Goal: Task Accomplishment & Management: Use online tool/utility

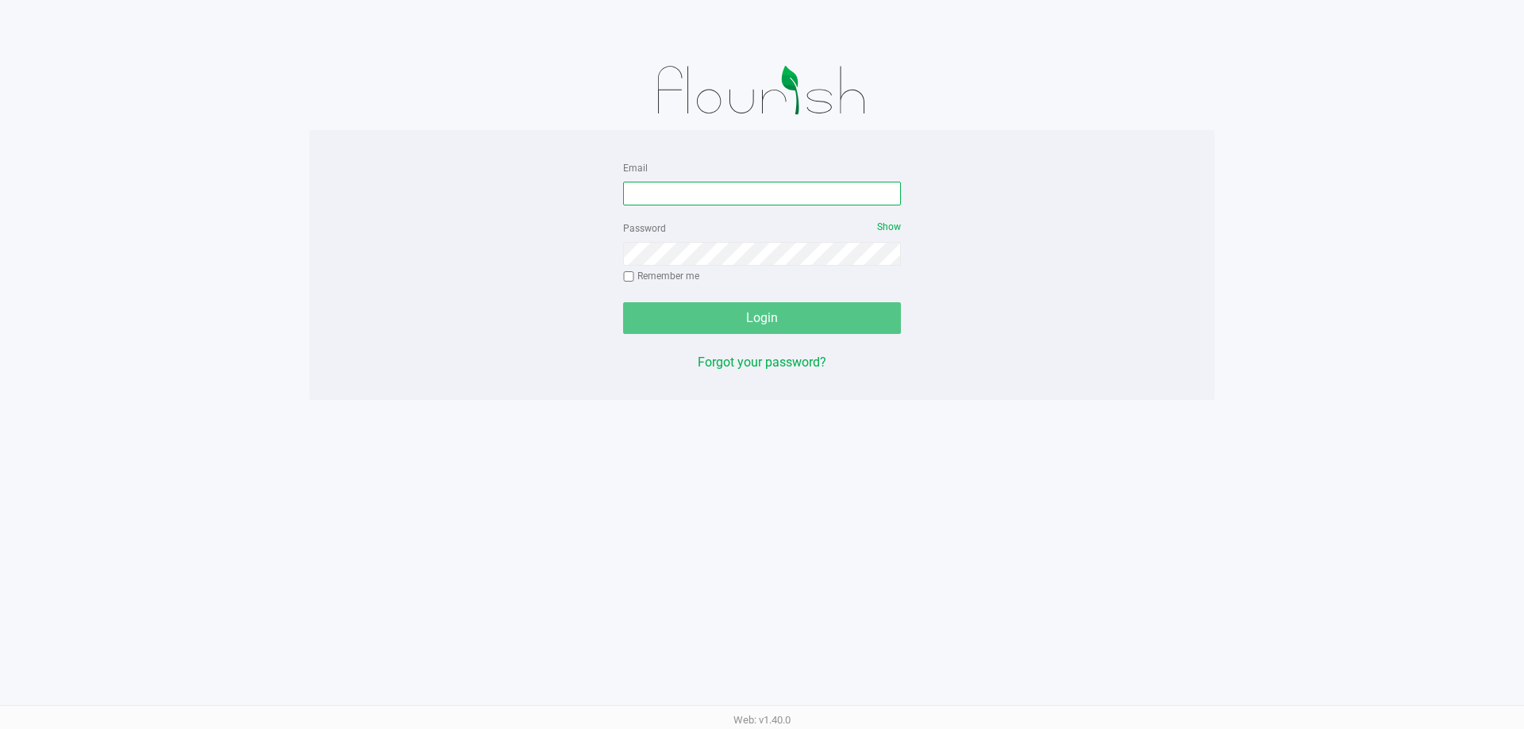
click at [687, 190] on input "Email" at bounding box center [762, 194] width 278 height 24
type input "[EMAIL_ADDRESS][DOMAIN_NAME]"
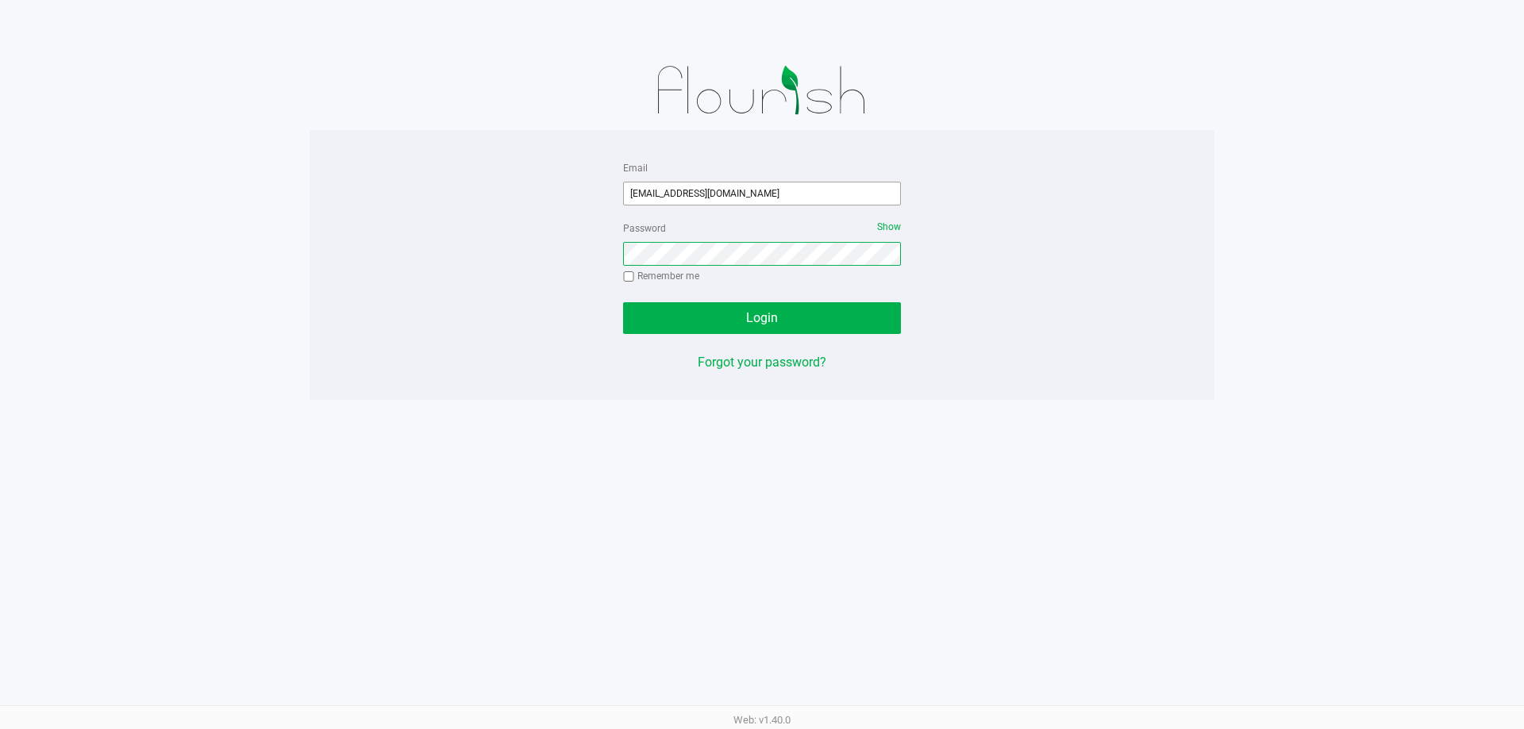
click at [623, 302] on button "Login" at bounding box center [762, 318] width 278 height 32
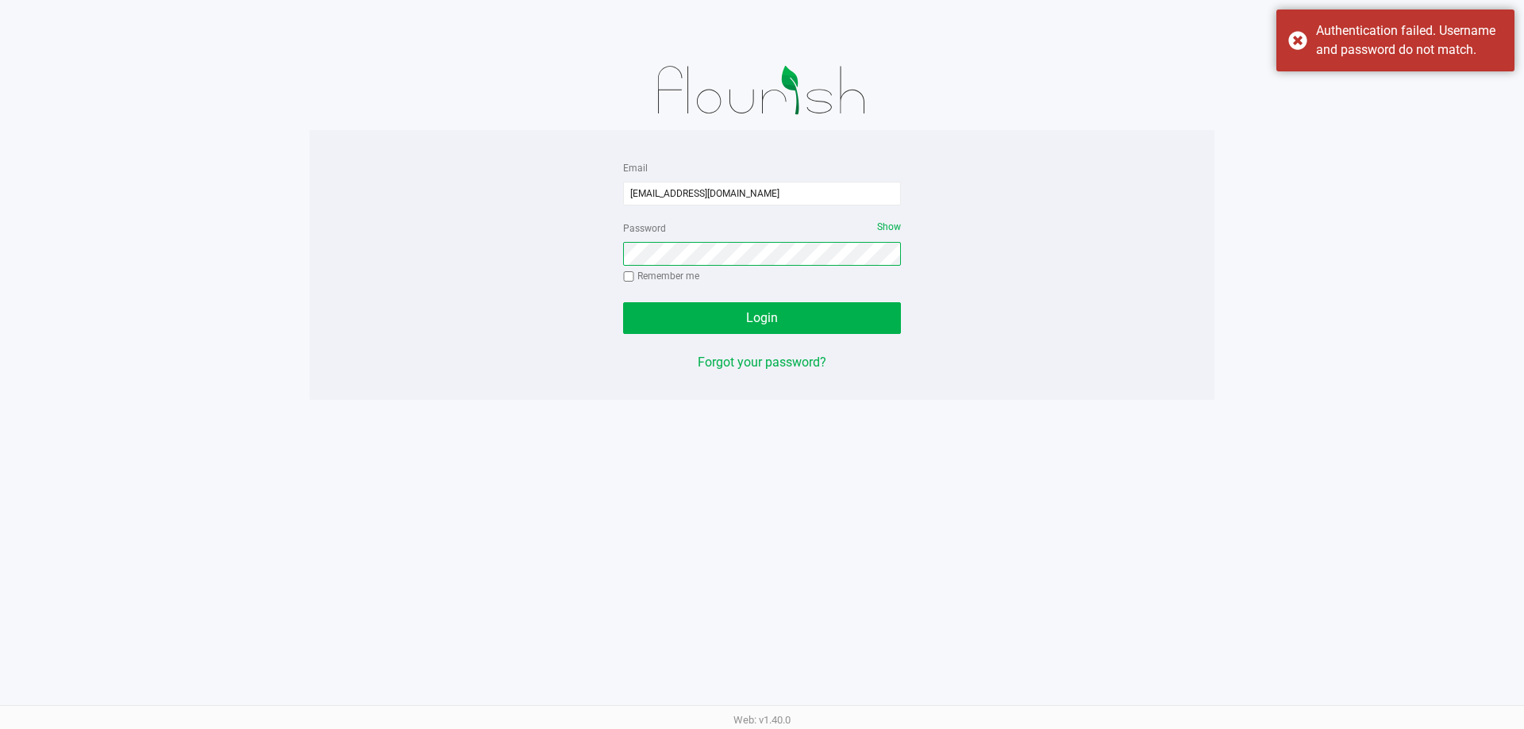
click at [623, 302] on button "Login" at bounding box center [762, 318] width 278 height 32
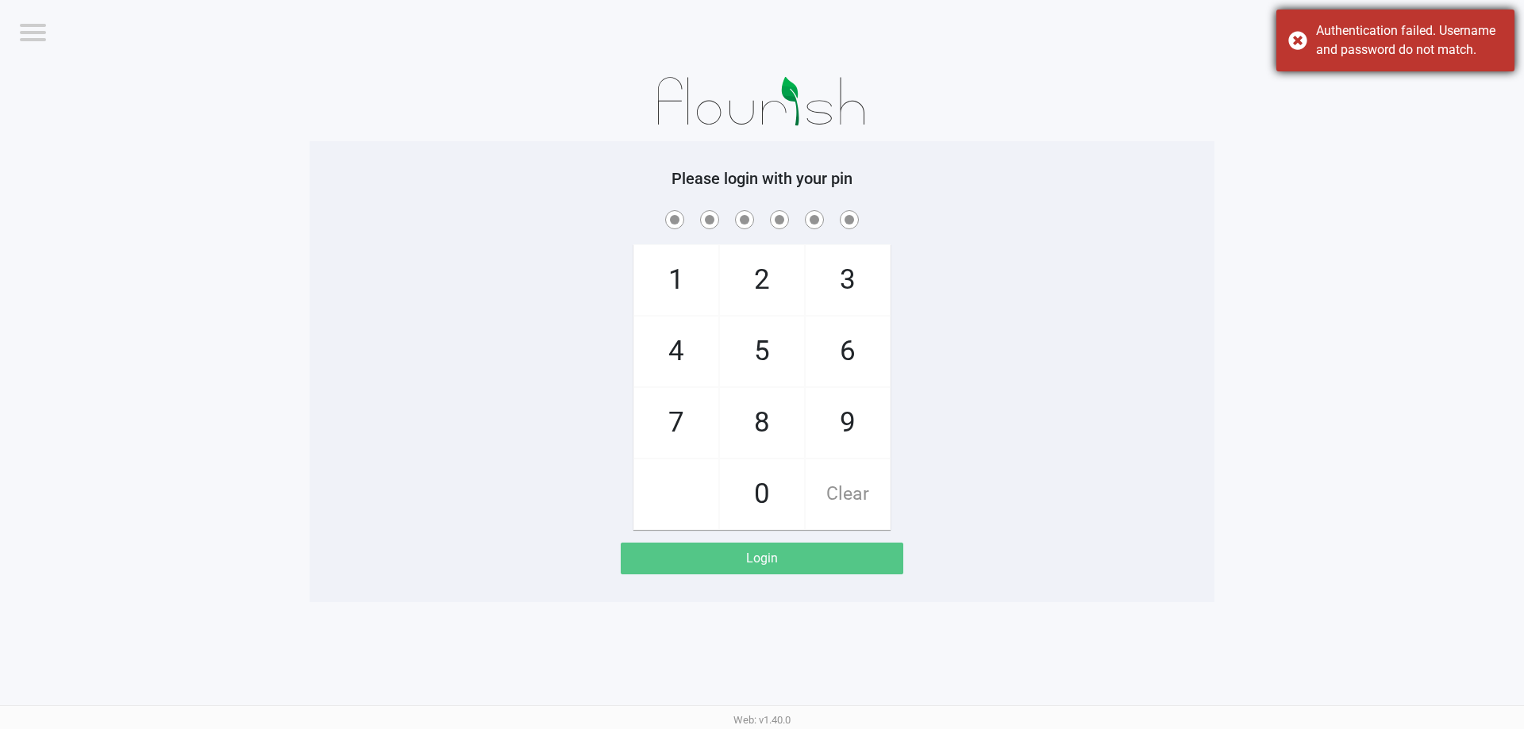
click at [1368, 33] on div "Authentication failed. Username and password do not match." at bounding box center [1409, 40] width 187 height 38
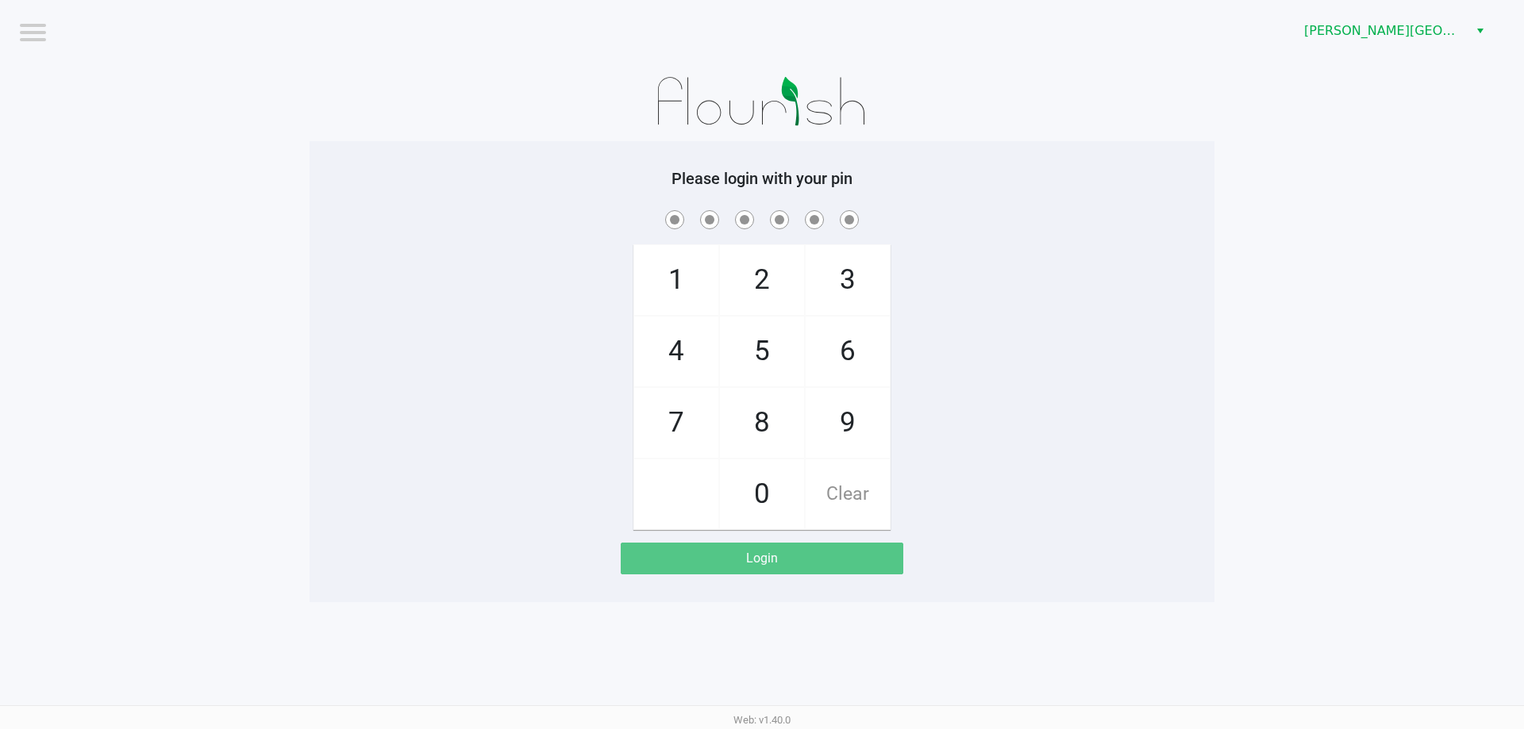
click at [1404, 48] on div "[PERSON_NAME][GEOGRAPHIC_DATA]" at bounding box center [1149, 31] width 750 height 62
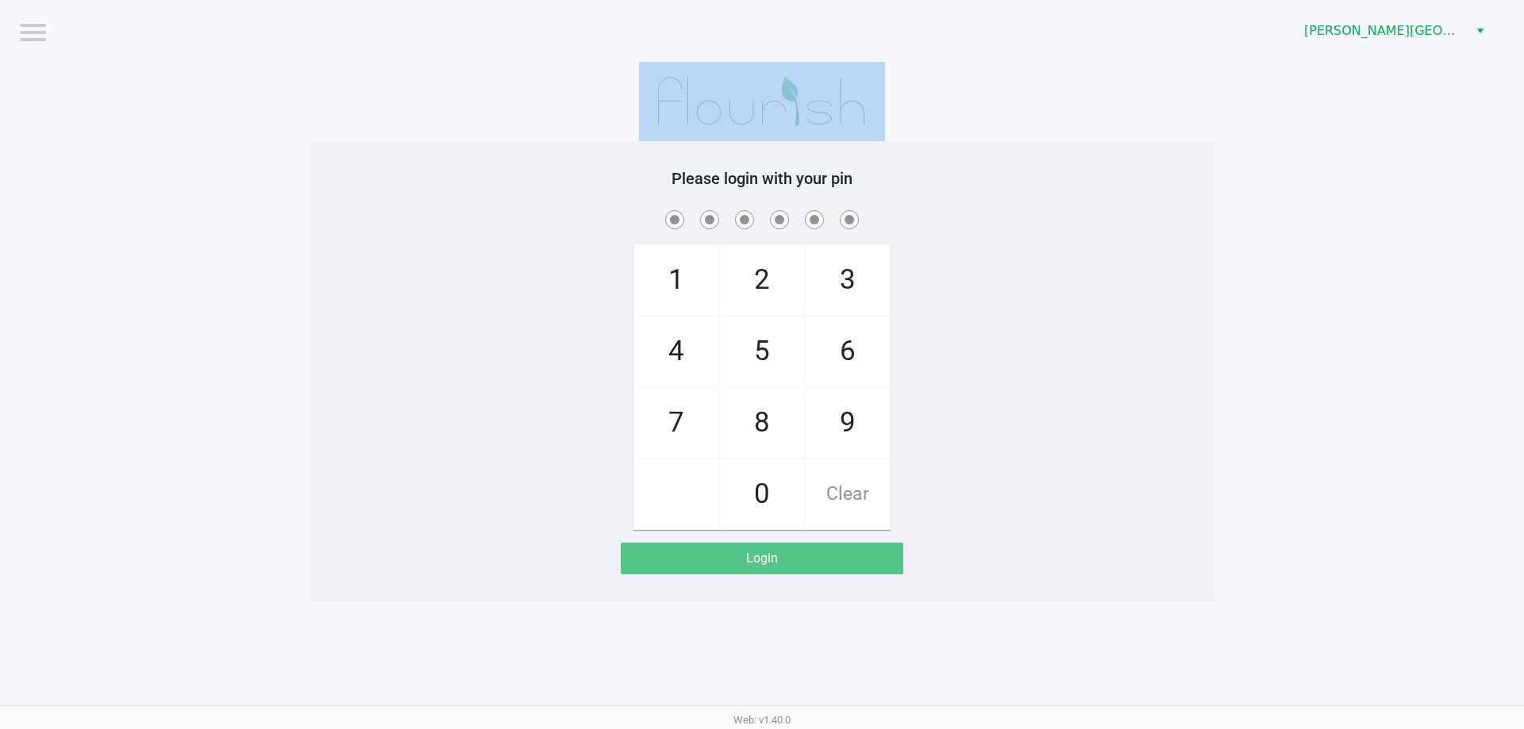
click at [1404, 48] on div "[PERSON_NAME][GEOGRAPHIC_DATA]" at bounding box center [1149, 31] width 750 height 62
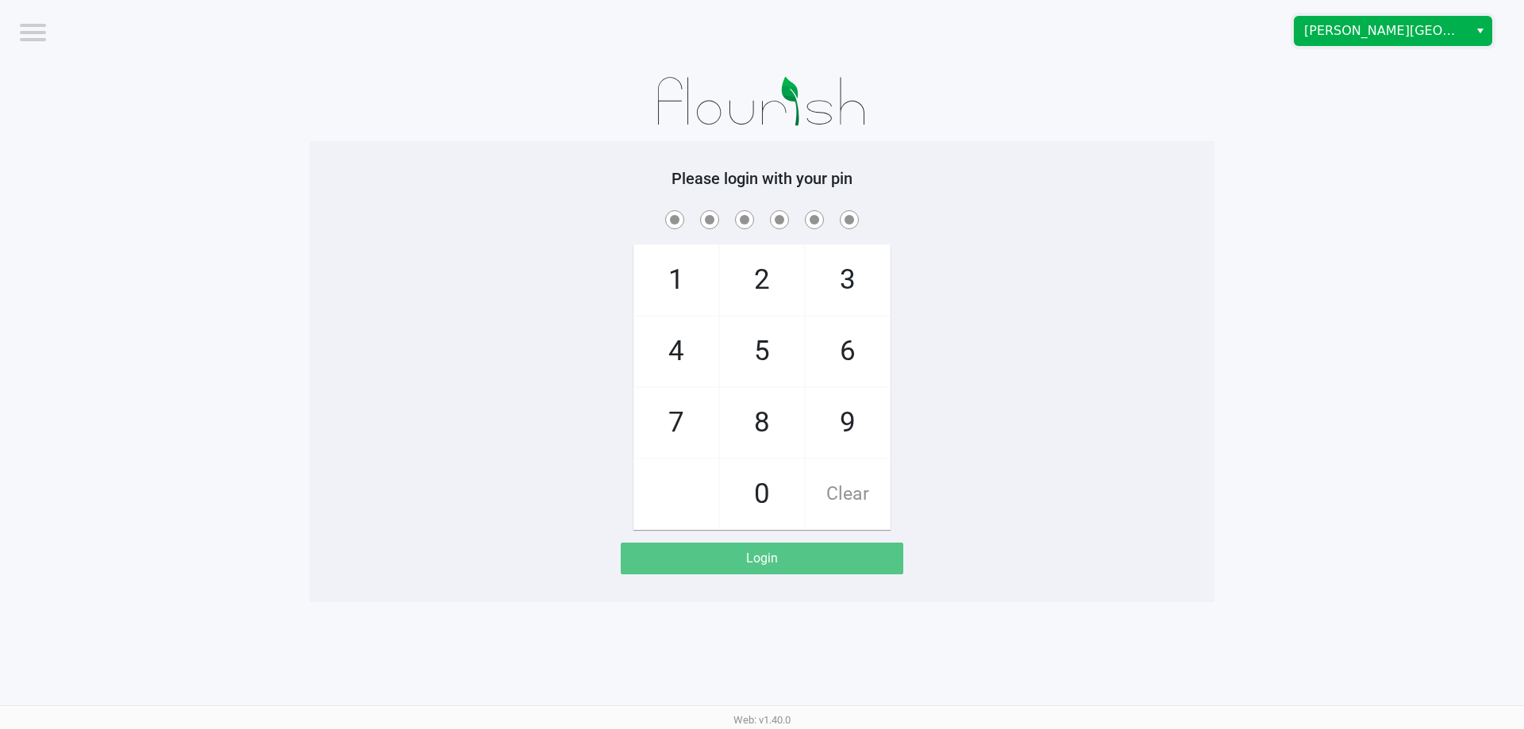
click at [1403, 45] on kendo-dropdownlist "[PERSON_NAME][GEOGRAPHIC_DATA]" at bounding box center [1393, 31] width 198 height 30
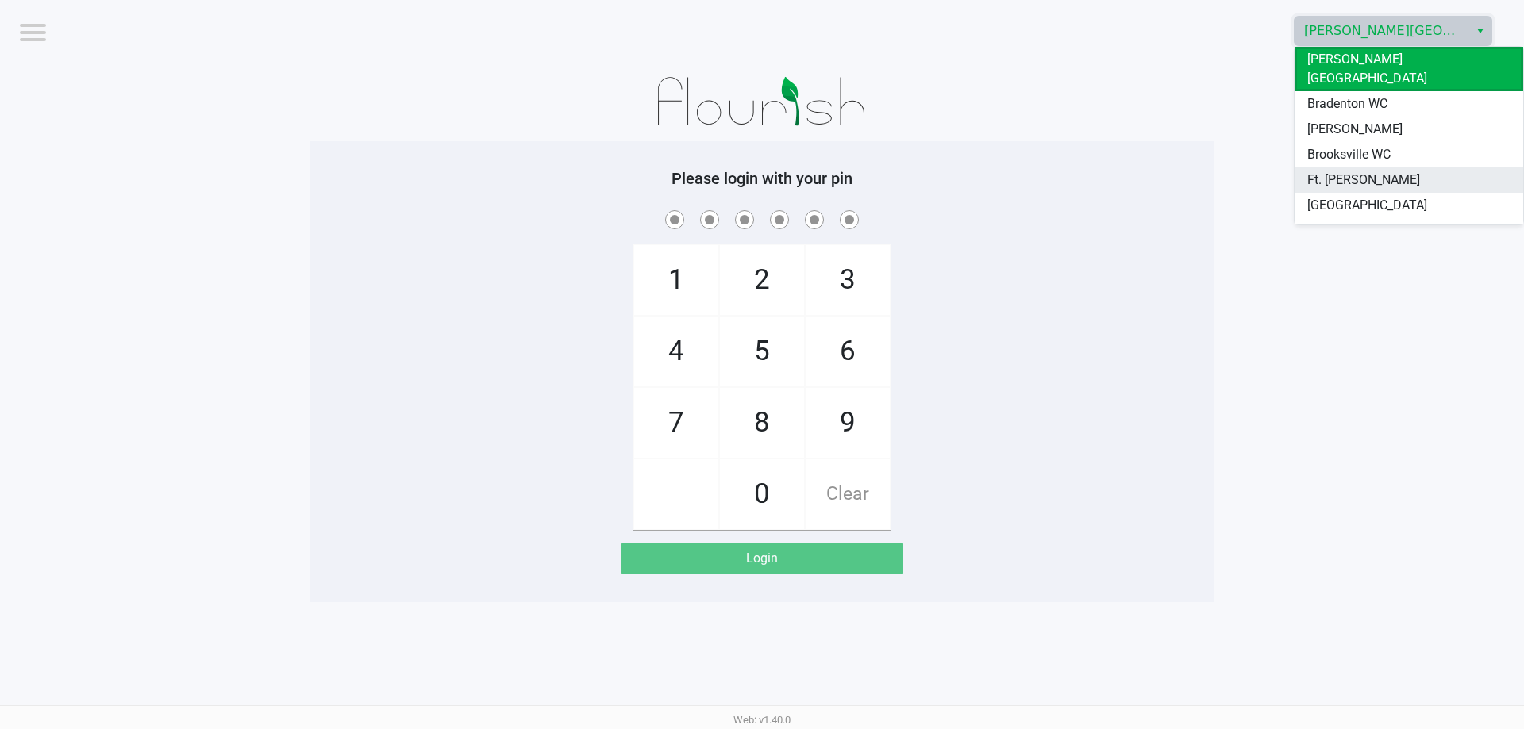
click at [1370, 171] on span "Ft. [PERSON_NAME]" at bounding box center [1363, 180] width 113 height 19
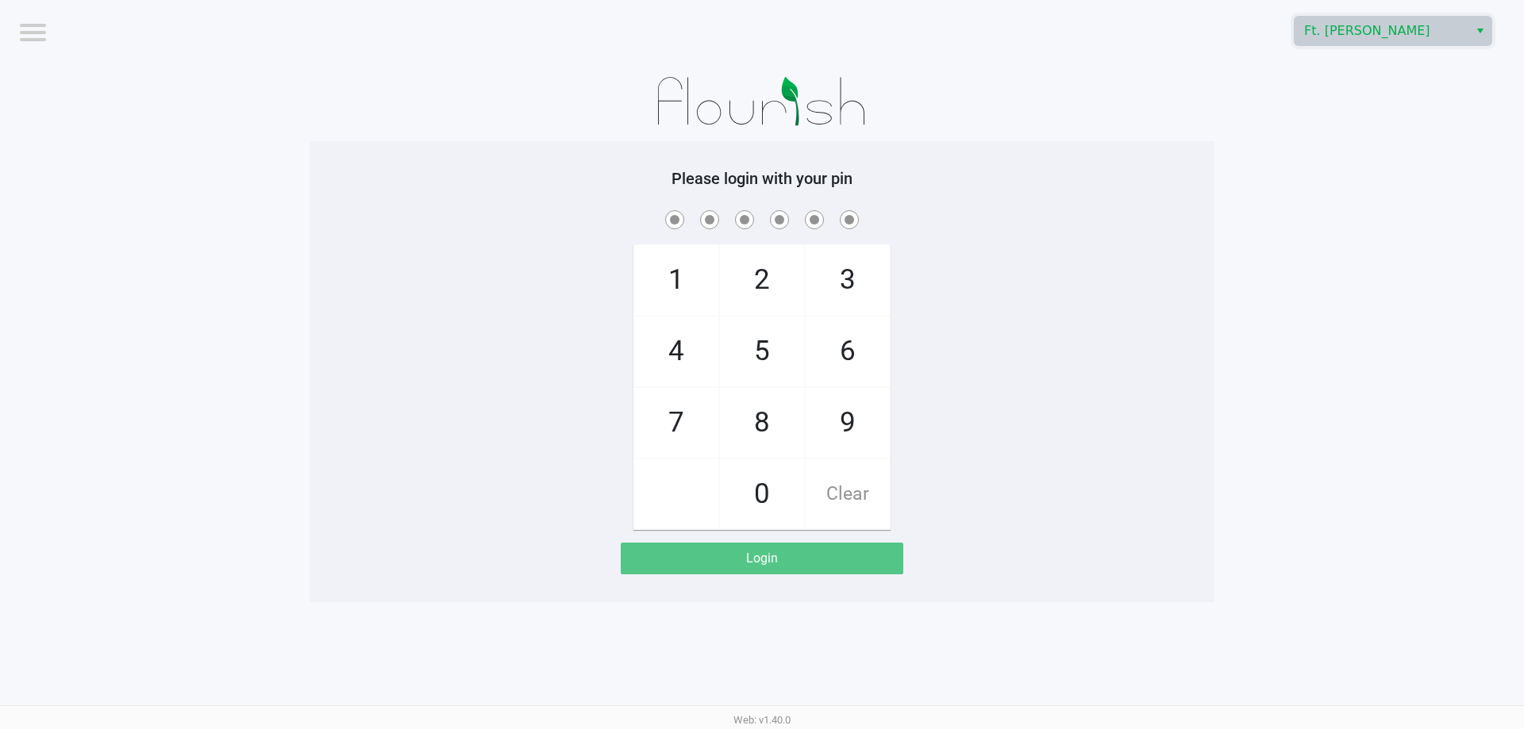
click at [1187, 131] on div at bounding box center [762, 101] width 905 height 79
checkbox input "true"
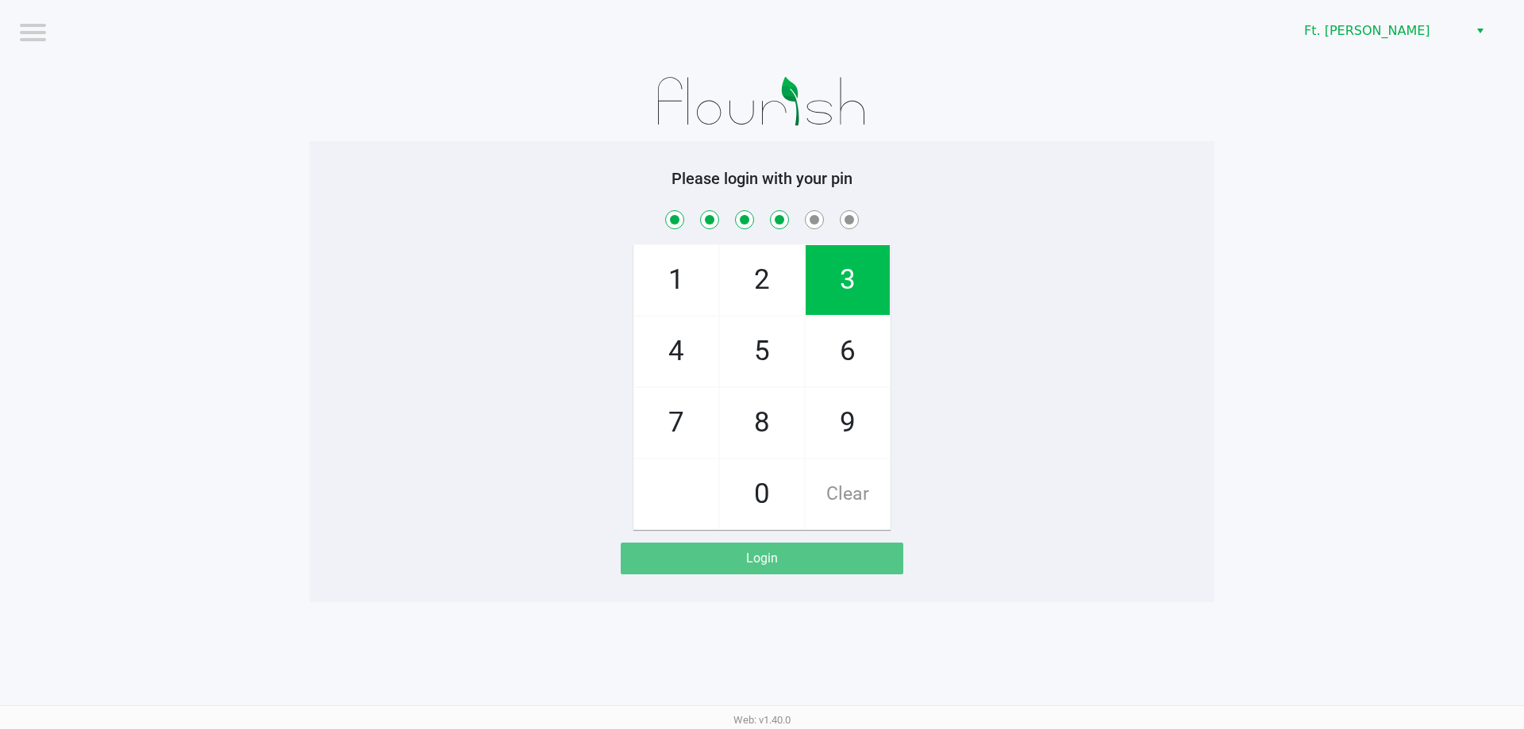
checkbox input "true"
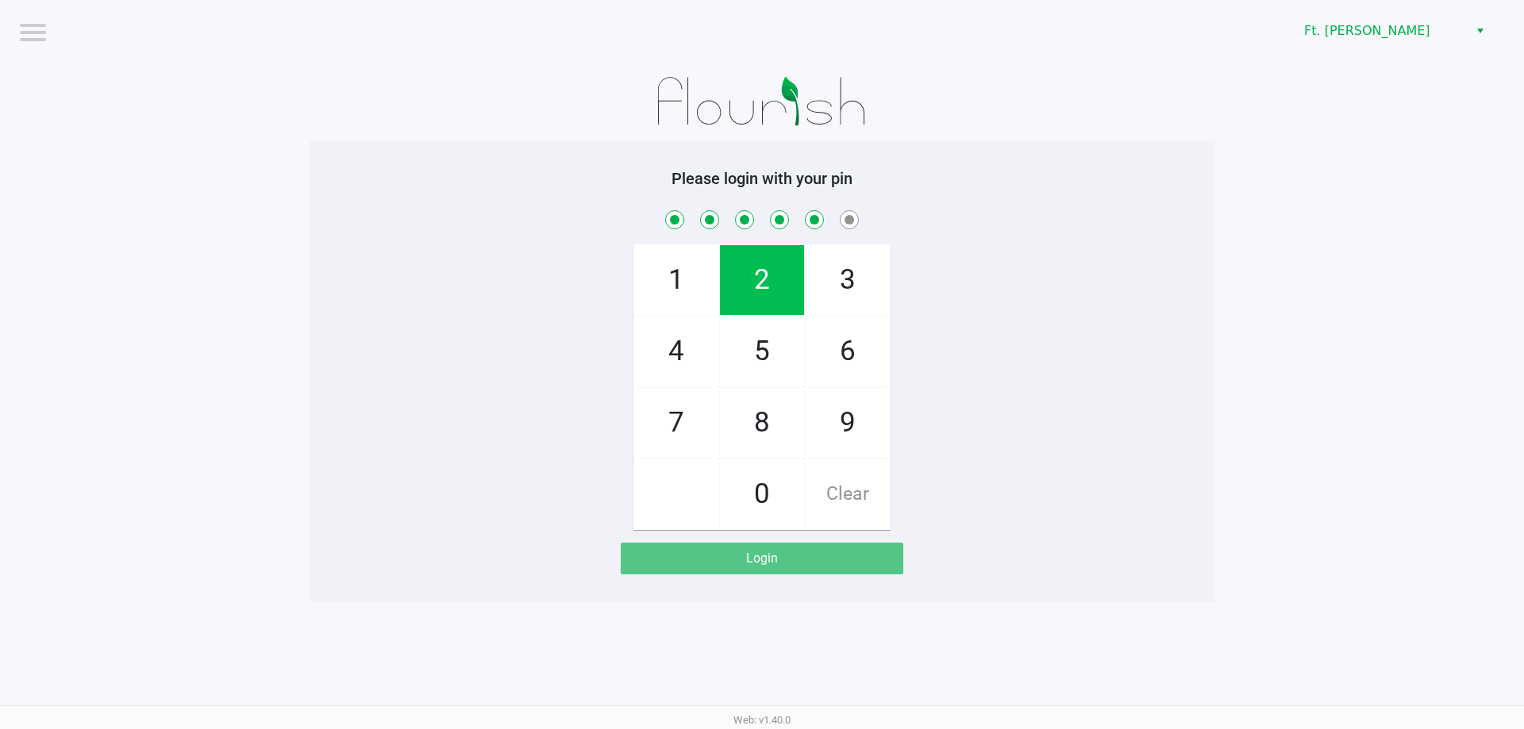
checkbox input "true"
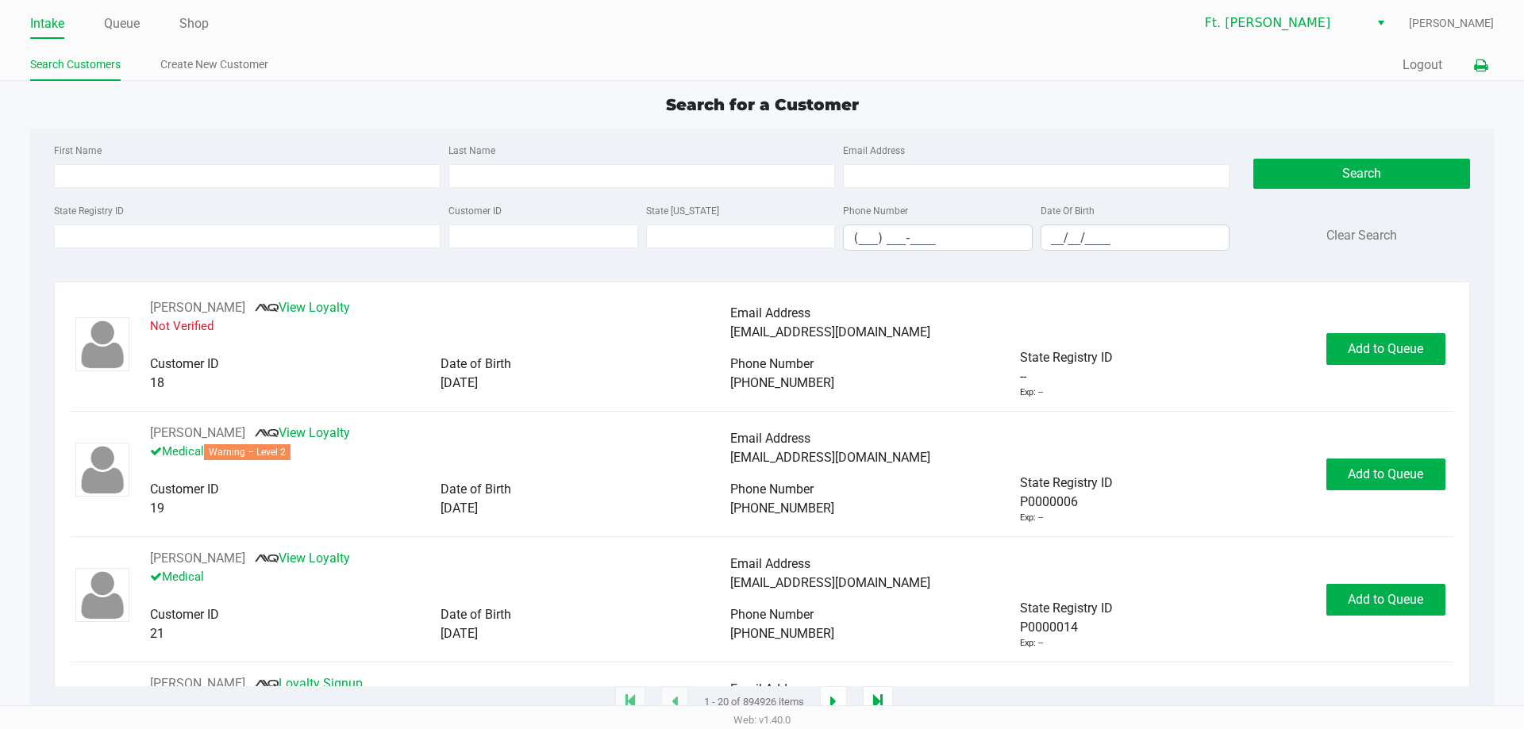
click at [1475, 60] on icon at bounding box center [1480, 65] width 13 height 11
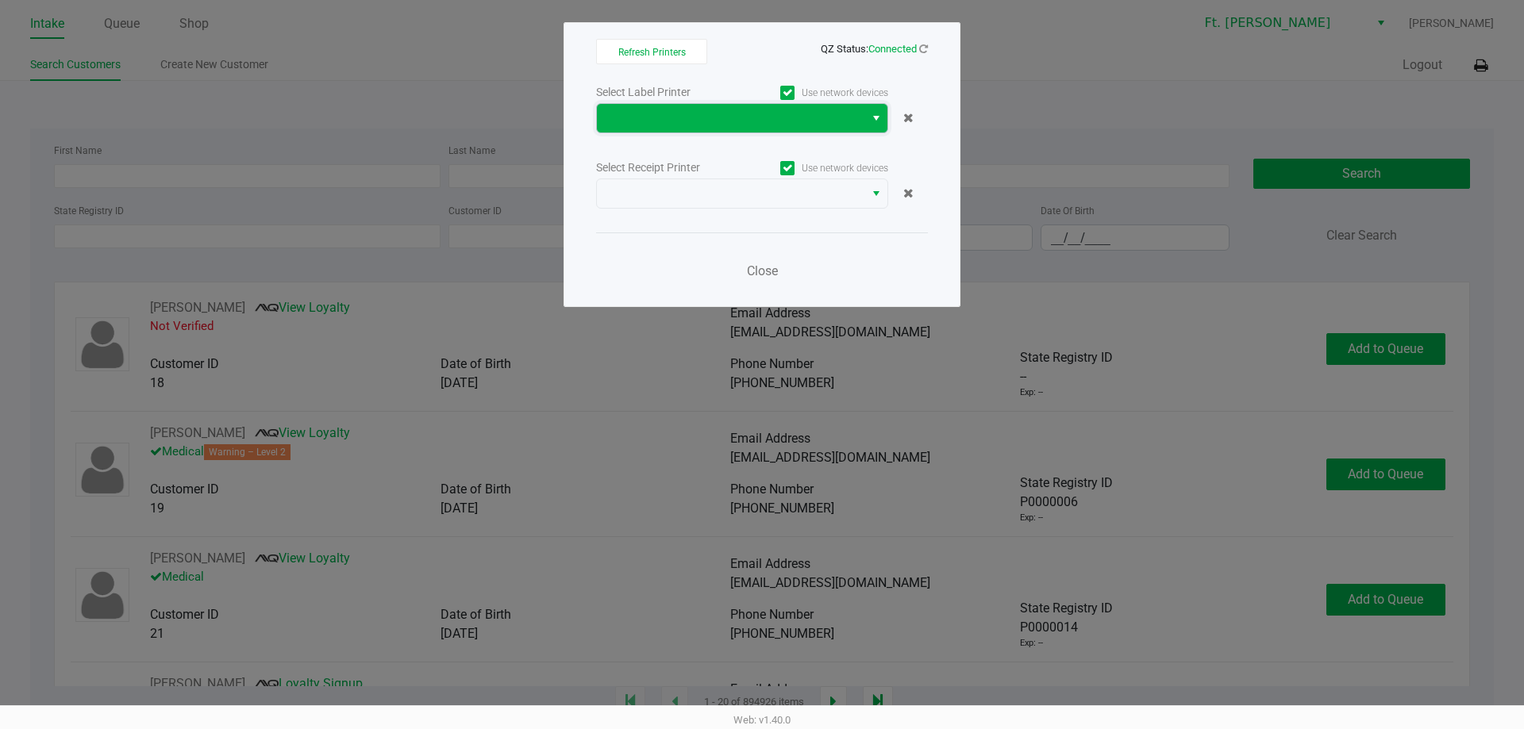
click at [727, 129] on span at bounding box center [730, 118] width 267 height 29
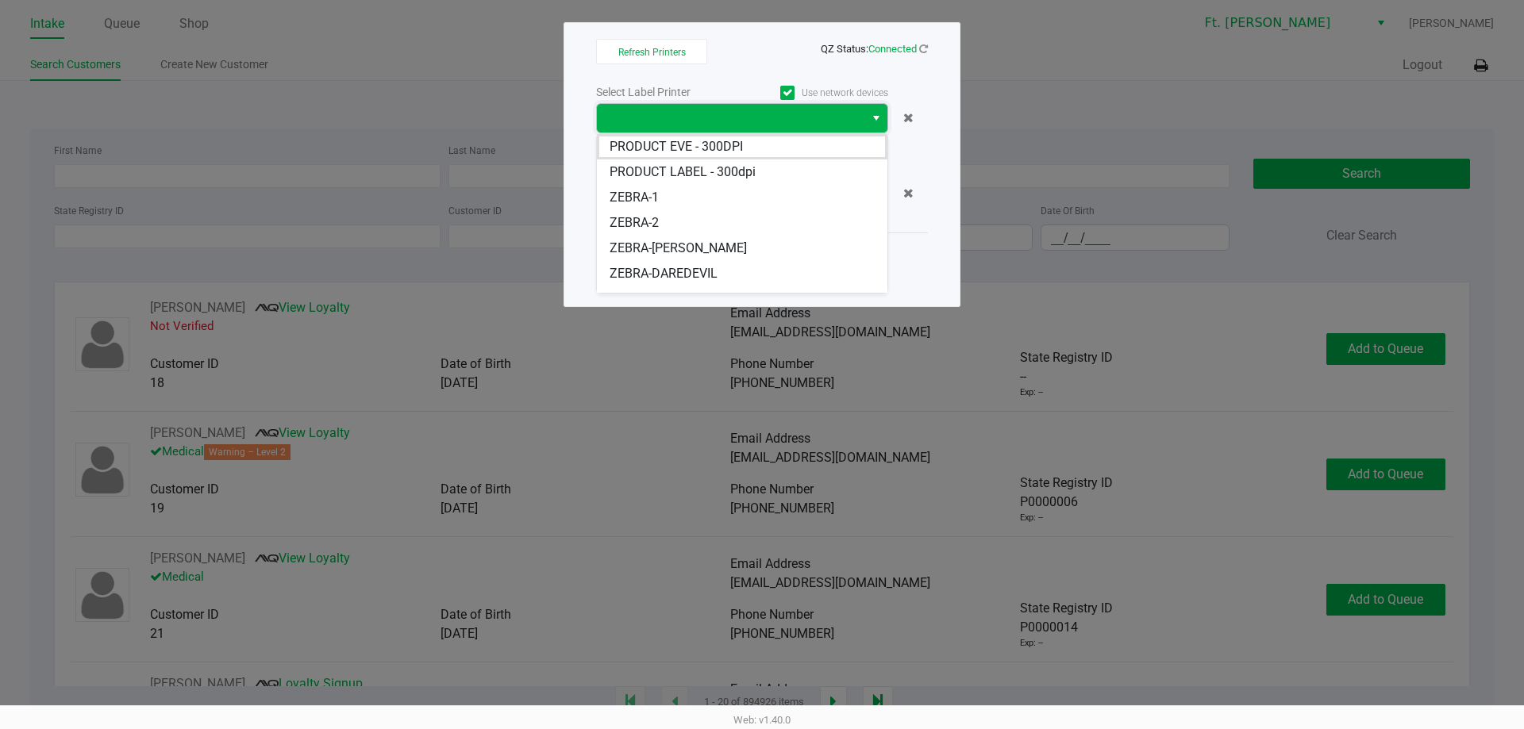
click at [725, 122] on span at bounding box center [730, 118] width 248 height 19
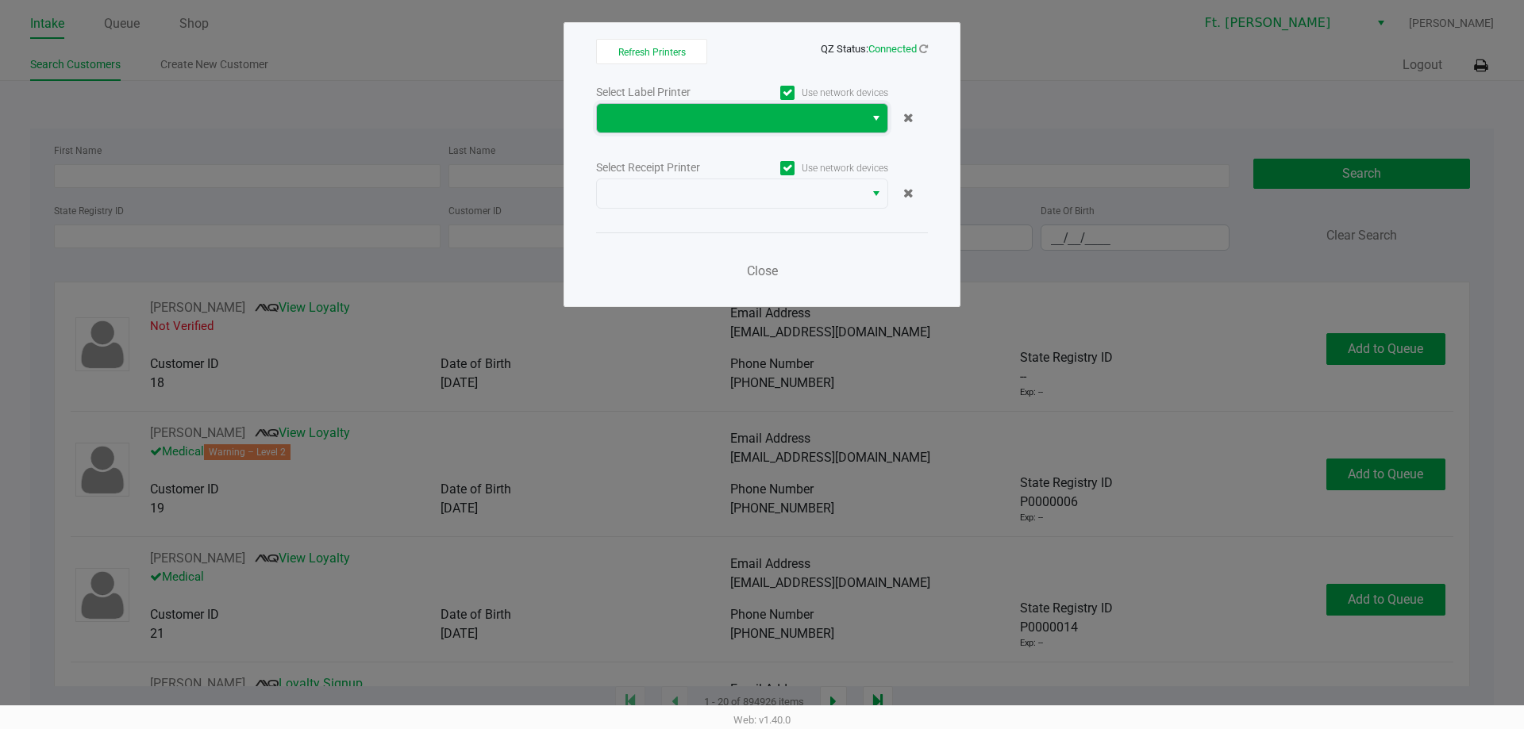
click at [725, 122] on span at bounding box center [730, 118] width 248 height 19
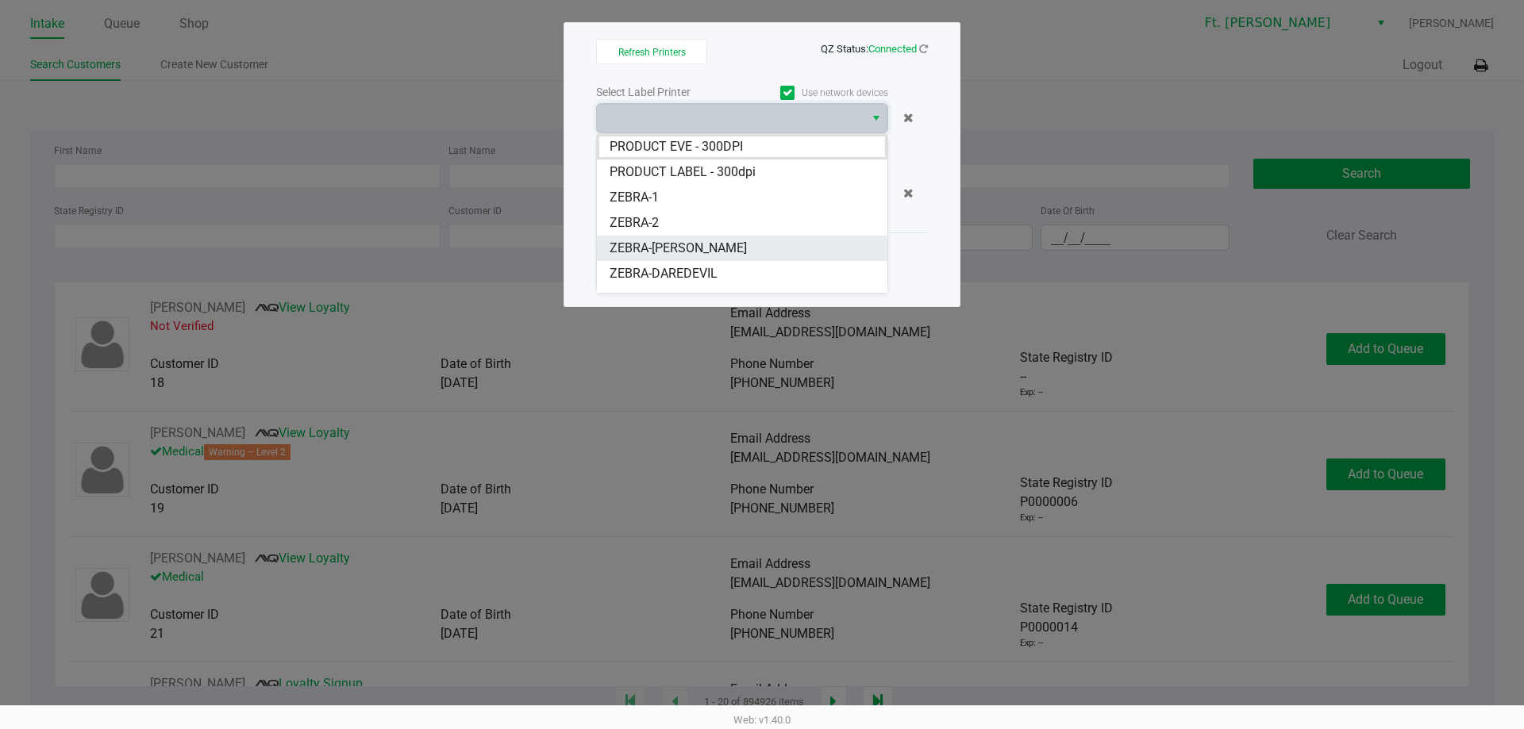
click at [679, 243] on span "ZEBRA-[PERSON_NAME]" at bounding box center [678, 248] width 137 height 19
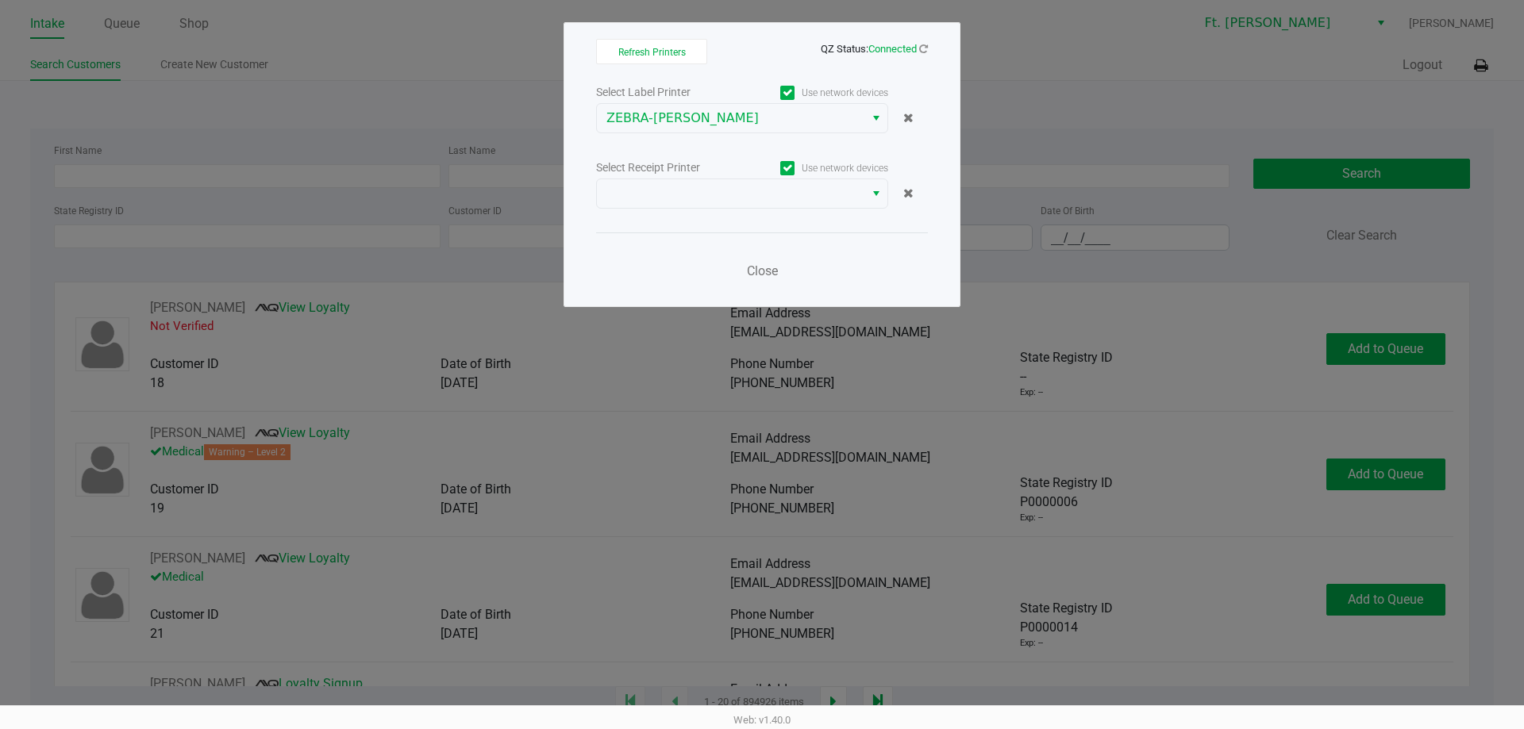
click at [691, 209] on div "Select Label Printer Use network devices ZEBRA-[PERSON_NAME] Select Receipt Pri…" at bounding box center [762, 186] width 332 height 209
click at [691, 207] on span at bounding box center [730, 193] width 267 height 29
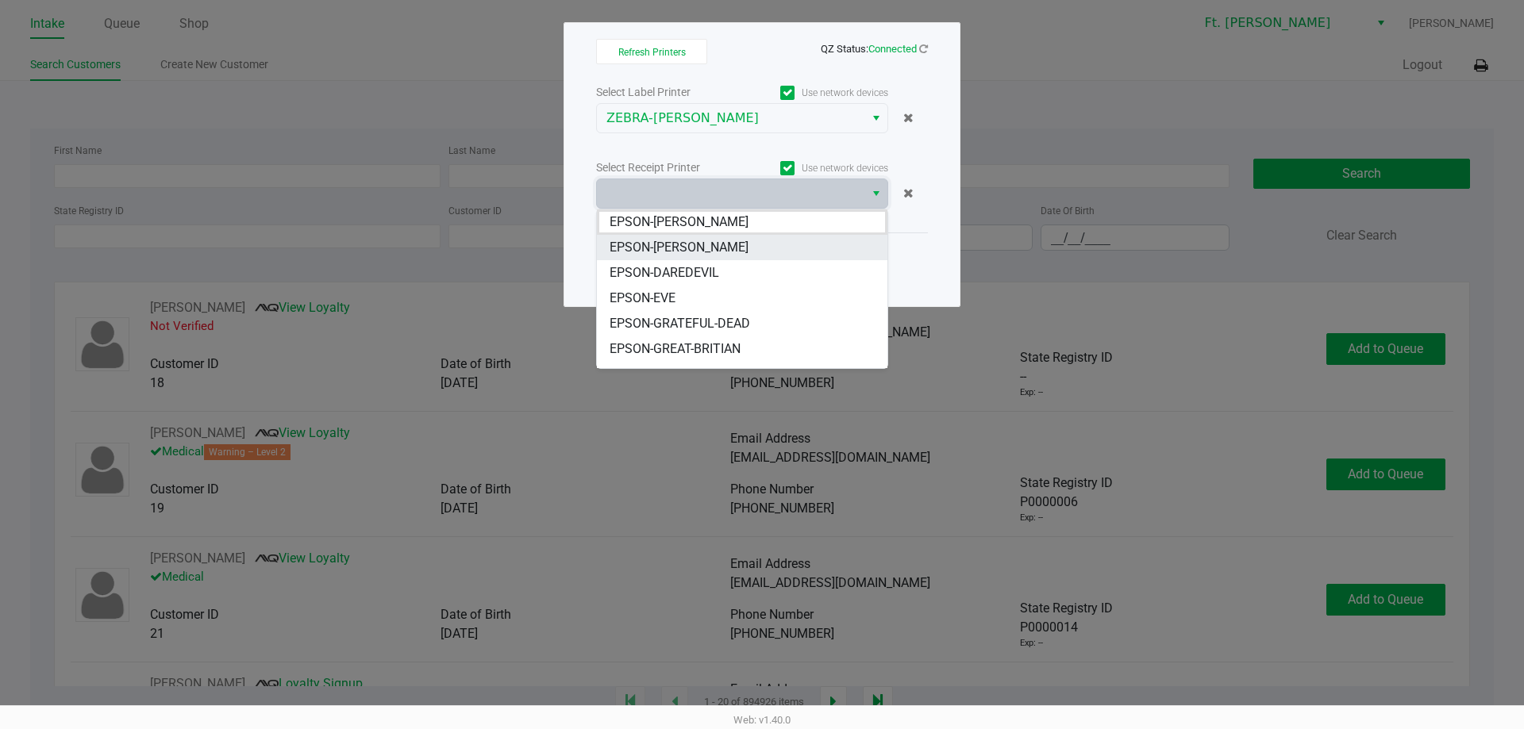
click at [686, 246] on span "EPSON-[PERSON_NAME]" at bounding box center [679, 247] width 139 height 19
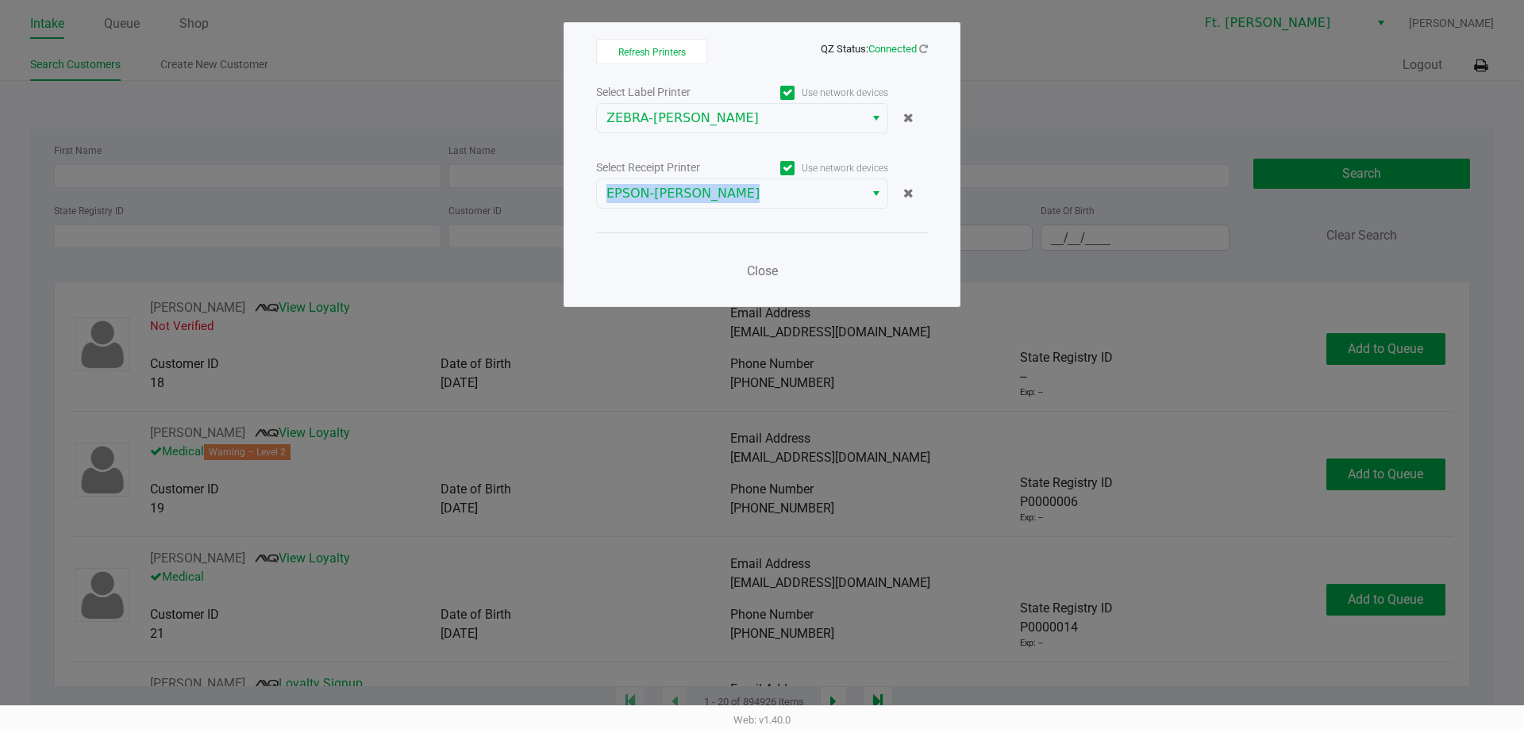
click at [686, 246] on div "Close" at bounding box center [762, 262] width 332 height 58
click at [775, 279] on button "Close" at bounding box center [762, 272] width 48 height 32
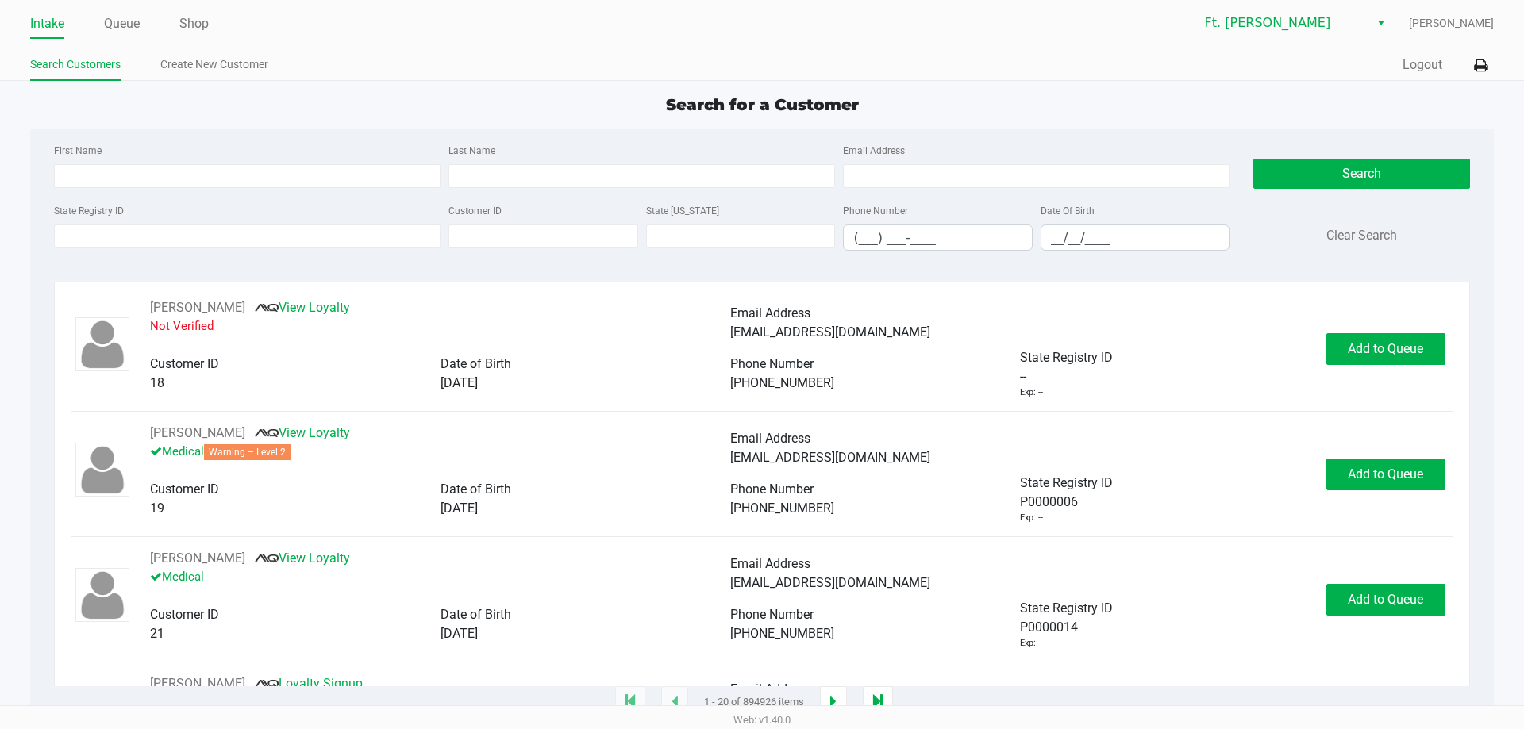
click at [679, 120] on div "Search for a Customer First Name Last Name Email Address State Registry ID Cust…" at bounding box center [761, 398] width 1463 height 610
click at [585, 89] on app-point-of-sale "Intake Queue Shop Ft. [PERSON_NAME] [PERSON_NAME] Search Customers Create New C…" at bounding box center [762, 351] width 1524 height 703
